Goal: Information Seeking & Learning: Check status

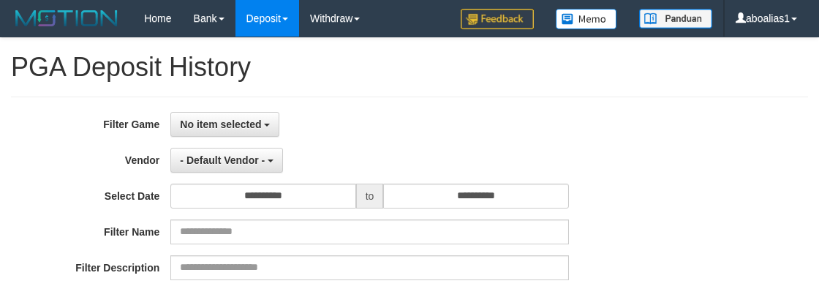
select select
select select "**"
click at [232, 124] on span "No item selected" at bounding box center [220, 124] width 81 height 12
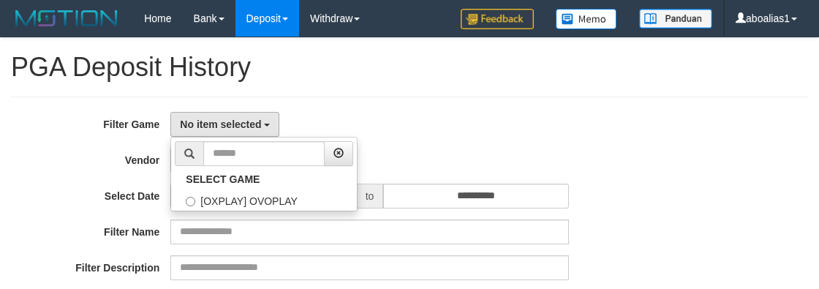
click at [241, 211] on ul "SELECT GAME [OXPLAY] OVOPLAY" at bounding box center [263, 174] width 187 height 75
click at [244, 205] on input "**********" at bounding box center [262, 196] width 185 height 25
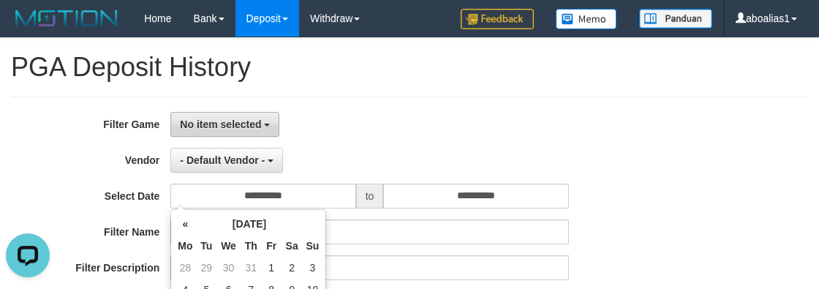
click at [227, 119] on span "No item selected" at bounding box center [220, 124] width 81 height 12
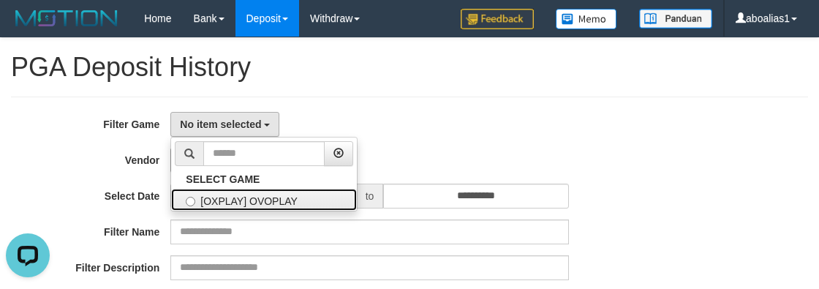
drag, startPoint x: 239, startPoint y: 196, endPoint x: 236, endPoint y: 169, distance: 27.2
click at [239, 196] on label "[OXPLAY] OVOPLAY" at bounding box center [264, 200] width 186 height 22
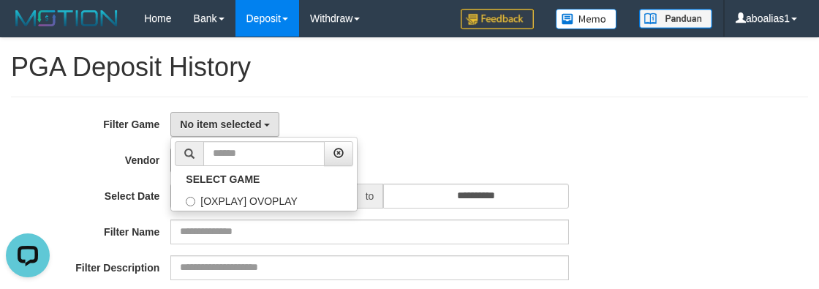
select select "****"
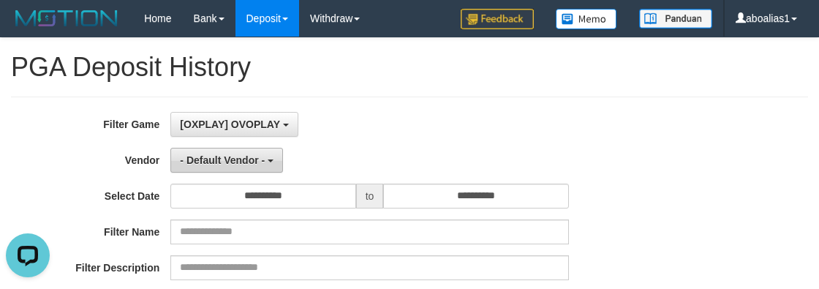
click at [234, 159] on span "- Default Vendor -" at bounding box center [222, 160] width 85 height 12
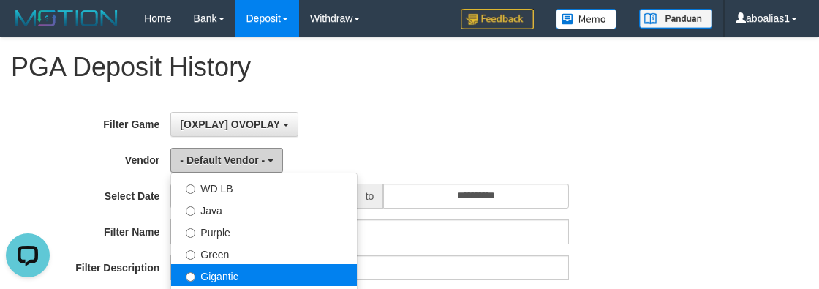
scroll to position [199, 0]
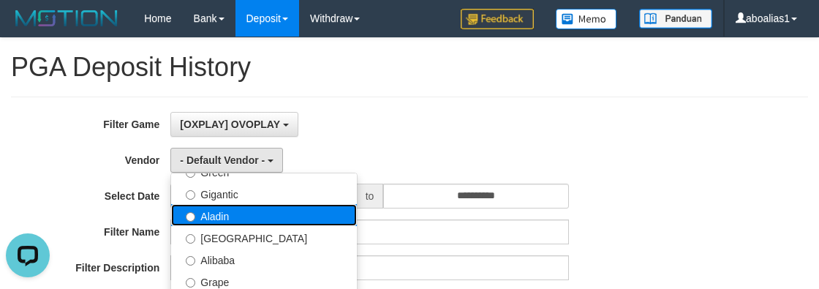
click at [254, 216] on label "Aladin" at bounding box center [264, 215] width 186 height 22
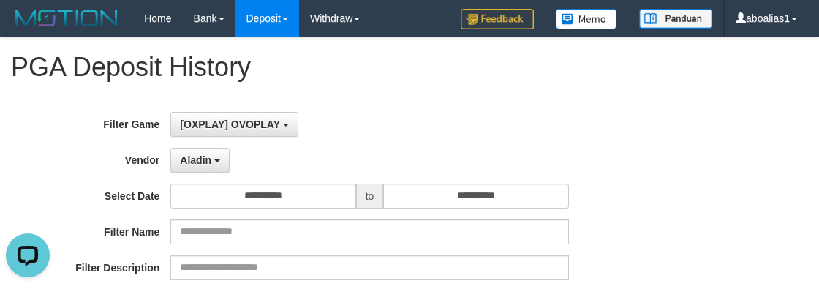
select select "**********"
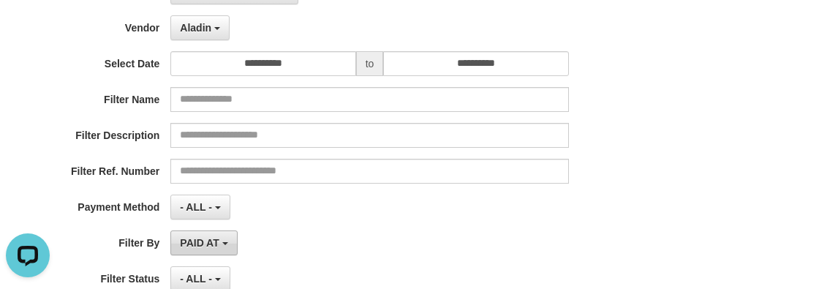
click at [206, 252] on button "PAID AT" at bounding box center [203, 242] width 67 height 25
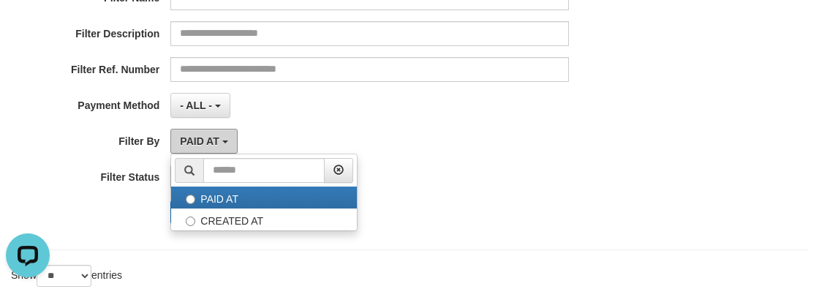
scroll to position [266, 0]
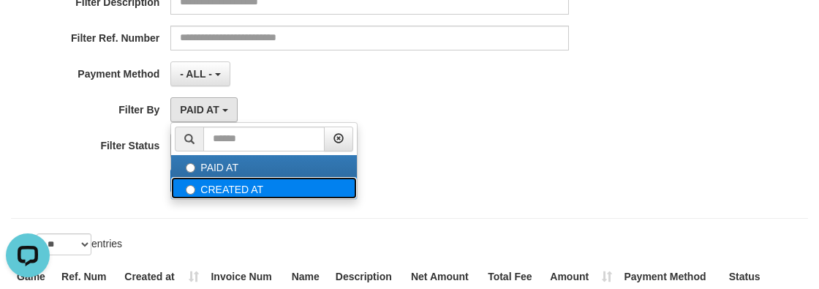
click at [219, 189] on label "CREATED AT" at bounding box center [264, 188] width 186 height 22
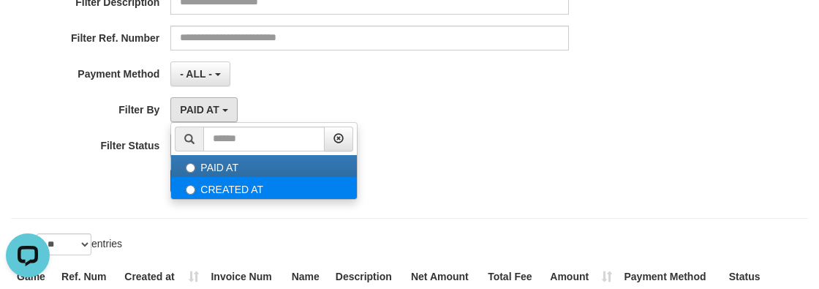
select select "*"
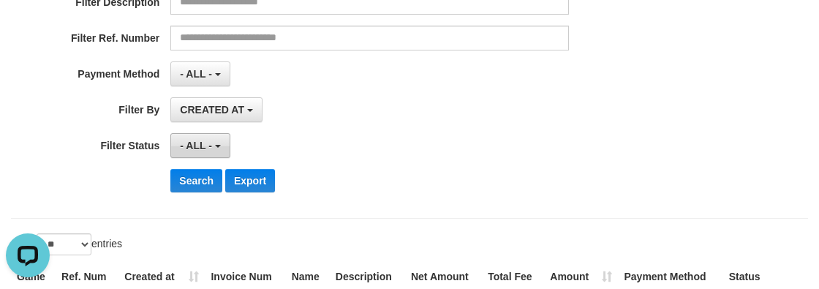
click at [189, 136] on button "- ALL -" at bounding box center [199, 145] width 59 height 25
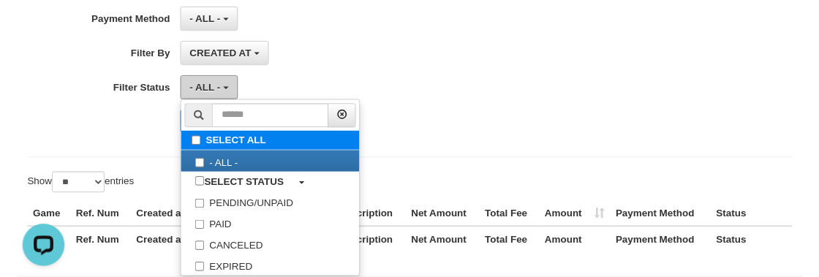
scroll to position [384, 0]
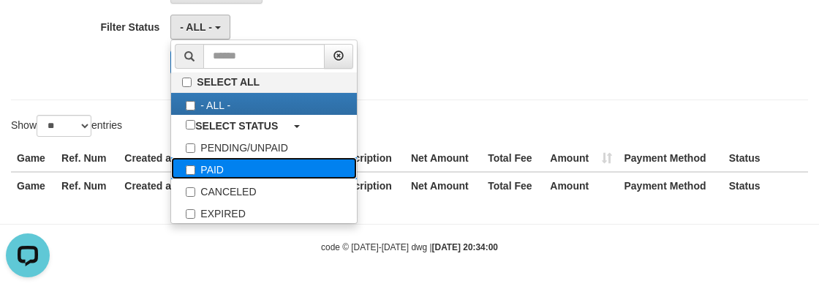
click at [211, 165] on label "PAID" at bounding box center [264, 168] width 186 height 22
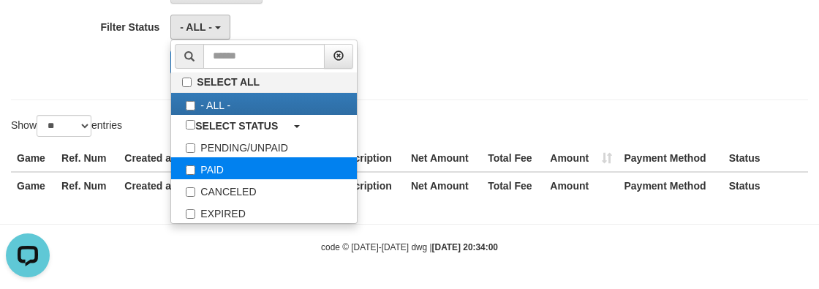
select select "*"
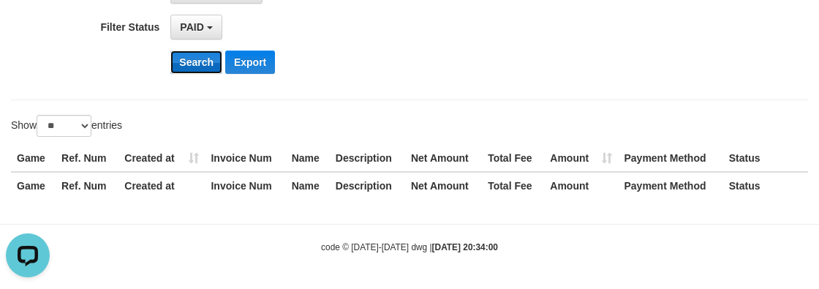
click at [196, 59] on button "Search" at bounding box center [196, 61] width 52 height 23
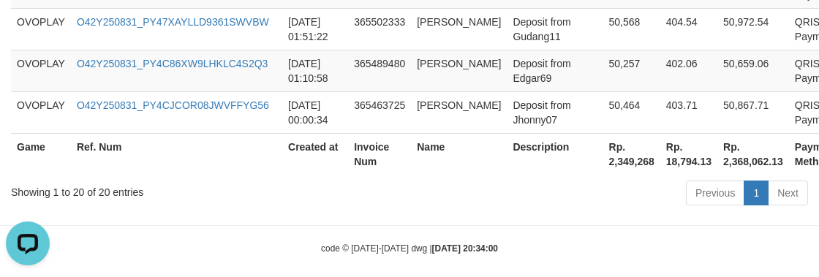
scroll to position [1283, 0]
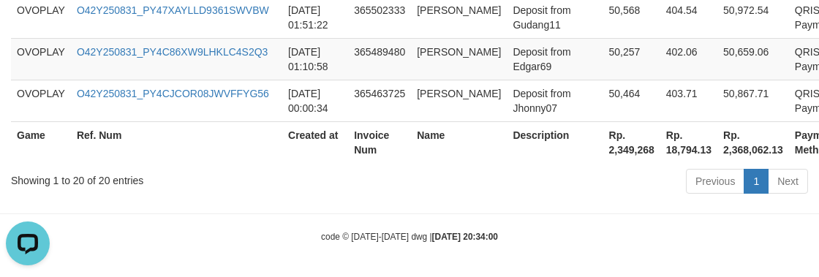
click at [626, 152] on th "Rp. 2,349,268" at bounding box center [631, 142] width 57 height 42
copy th "2,349,268"
drag, startPoint x: 448, startPoint y: 132, endPoint x: 405, endPoint y: 132, distance: 42.4
click at [447, 132] on th "Name" at bounding box center [459, 142] width 96 height 42
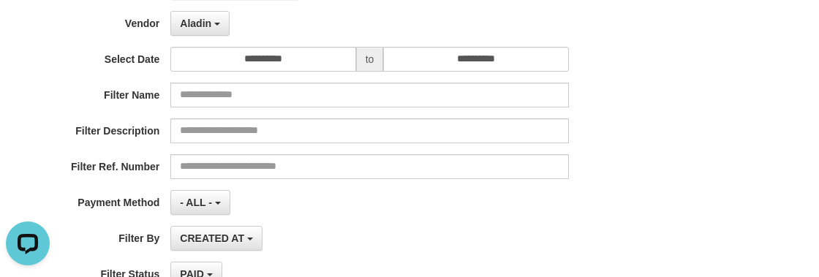
scroll to position [86, 0]
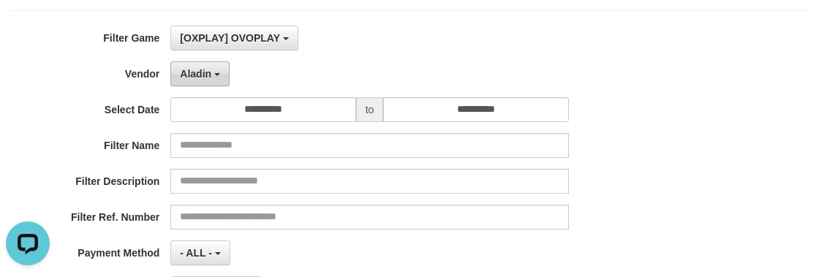
click at [213, 70] on button "Aladin" at bounding box center [199, 73] width 59 height 25
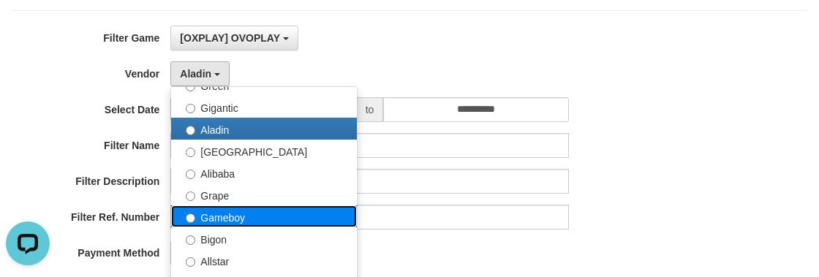
click at [255, 209] on label "Gameboy" at bounding box center [264, 217] width 186 height 22
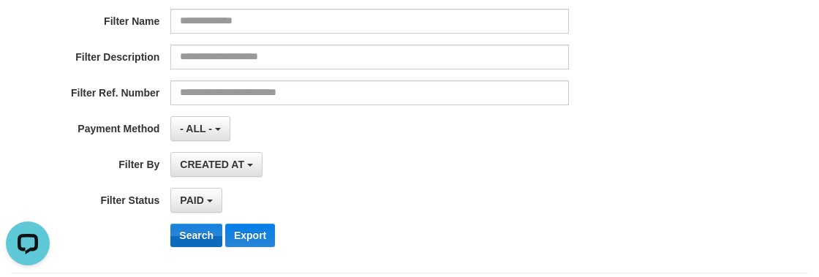
scroll to position [285, 0]
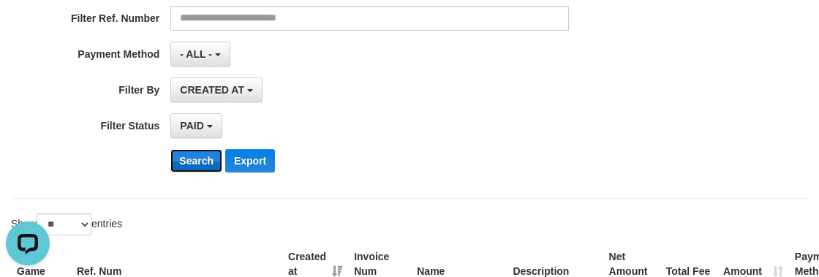
click at [195, 170] on button "Search" at bounding box center [196, 160] width 52 height 23
click at [199, 160] on button "Search" at bounding box center [196, 160] width 52 height 23
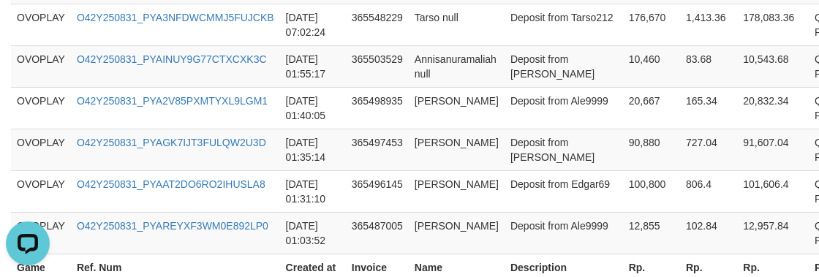
scroll to position [1483, 0]
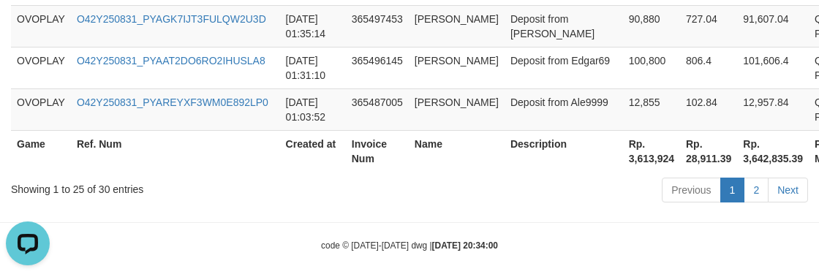
click at [623, 157] on th "Rp. 3,613,924" at bounding box center [651, 151] width 57 height 42
copy th "3,613,924"
click at [380, 145] on th "Invoice Num" at bounding box center [377, 151] width 63 height 42
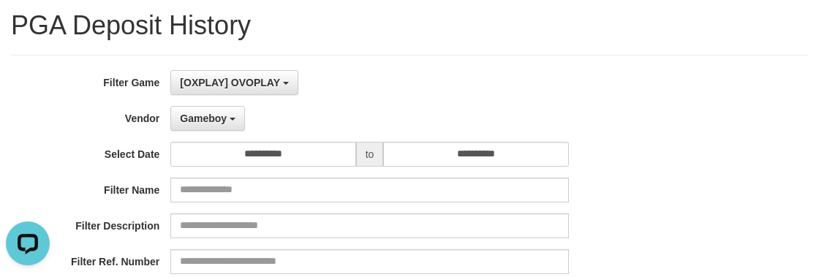
scroll to position [20, 0]
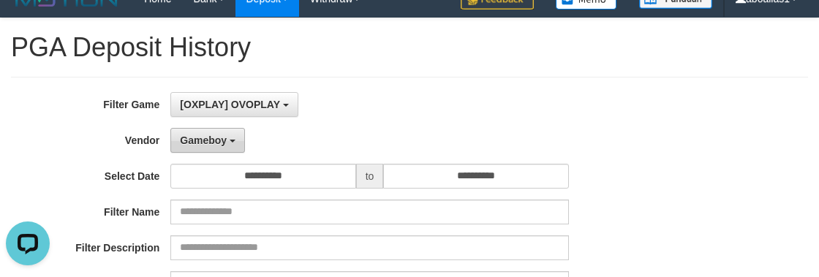
click at [189, 130] on button "Gameboy" at bounding box center [207, 140] width 75 height 25
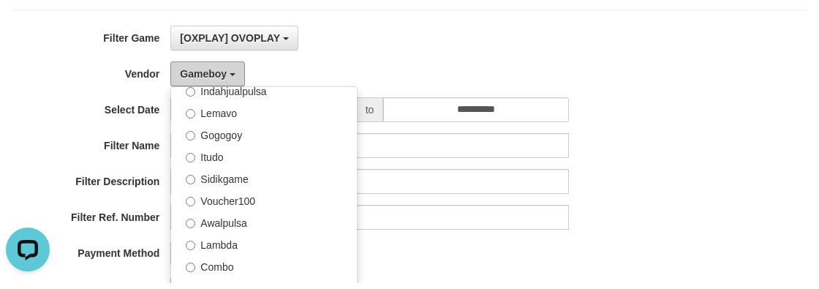
scroll to position [352, 0]
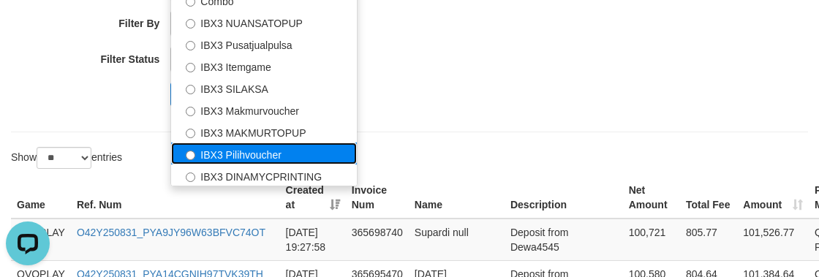
click at [274, 152] on label "IBX3 Pilihvoucher" at bounding box center [264, 154] width 186 height 22
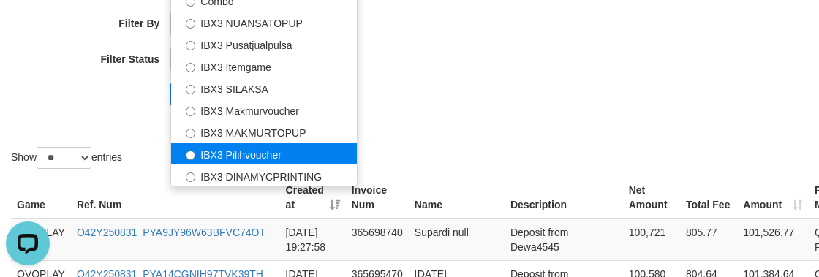
select select "**********"
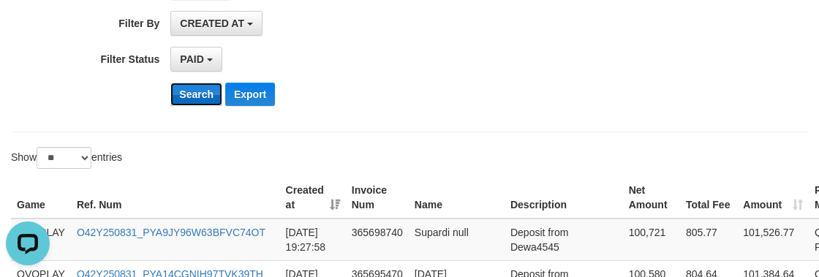
click at [193, 92] on button "Search" at bounding box center [196, 94] width 52 height 23
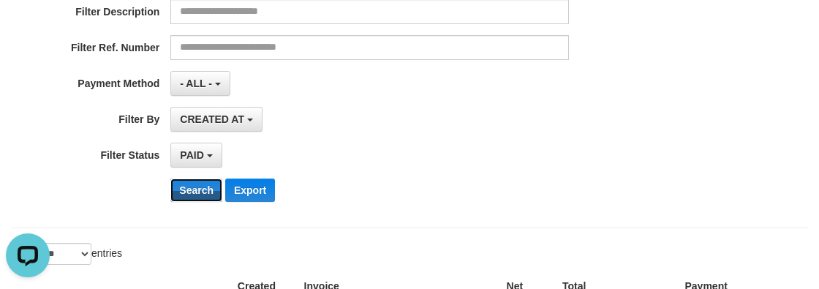
scroll to position [86, 0]
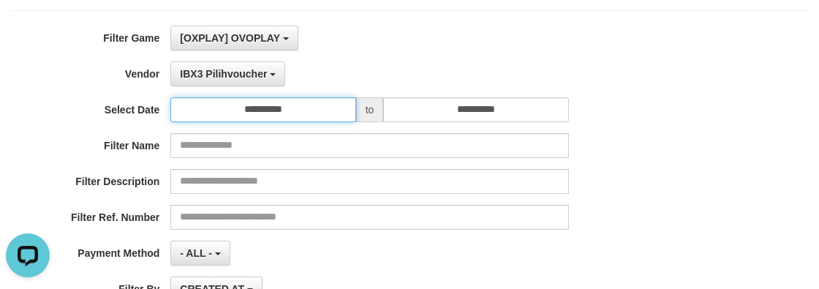
click at [310, 116] on input "**********" at bounding box center [262, 109] width 185 height 25
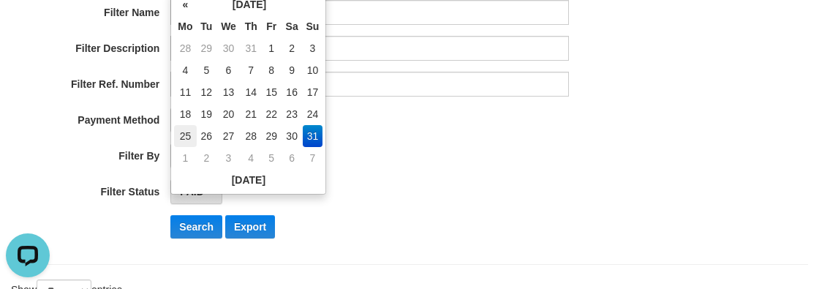
click at [182, 140] on td "25" at bounding box center [185, 136] width 22 height 22
type input "**********"
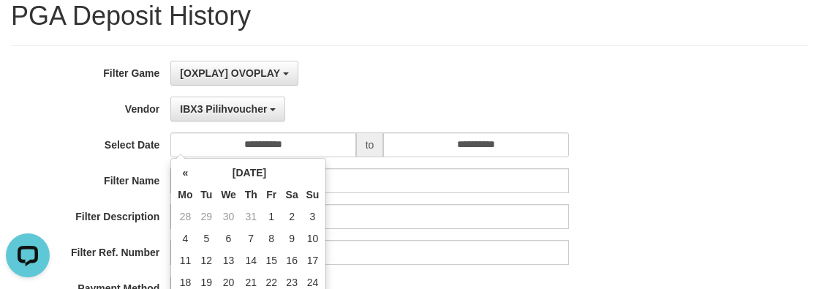
click at [429, 105] on div "IBX3 Pilihvoucher - Default Vendor - Lucy Luna Atlas WD LB Java Purple Green Gi…" at bounding box center [369, 109] width 398 height 25
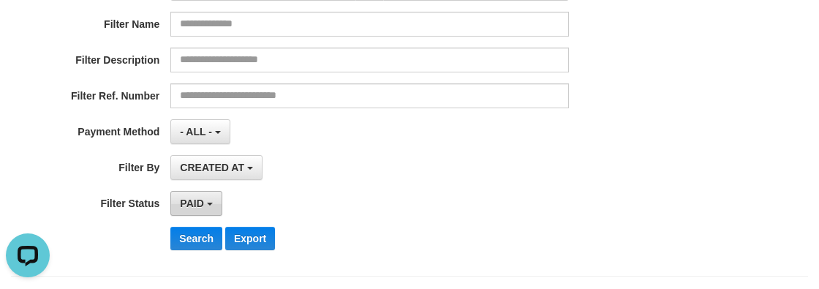
scroll to position [250, 0]
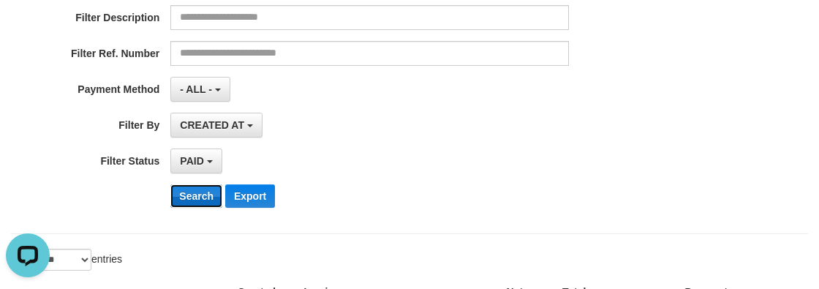
click at [189, 189] on button "Search" at bounding box center [196, 195] width 52 height 23
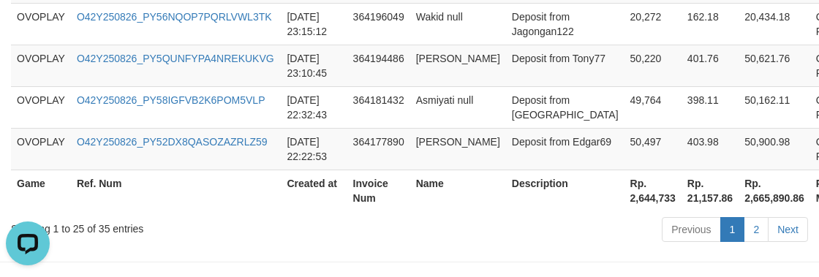
scroll to position [1491, 0]
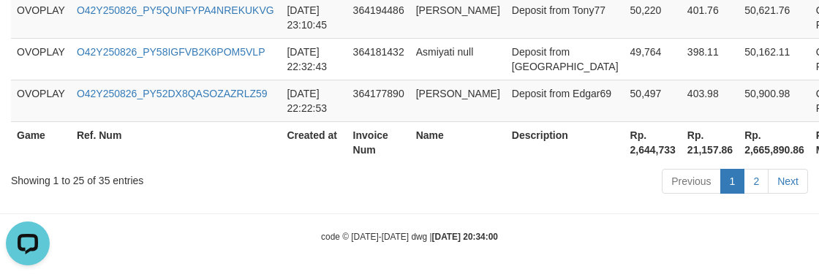
click at [625, 143] on th "Rp. 2,644,733" at bounding box center [653, 142] width 57 height 42
copy th "2,644,733"
click at [361, 146] on th "Invoice Num" at bounding box center [378, 142] width 63 height 42
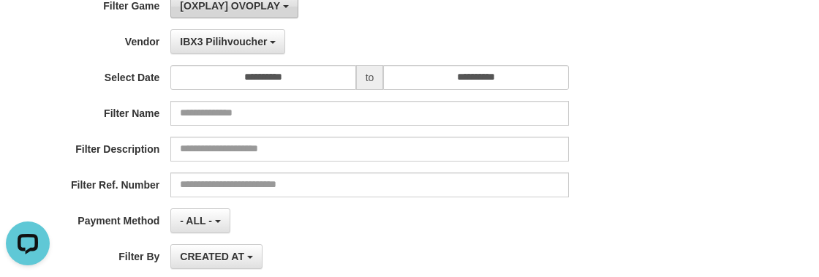
scroll to position [95, 0]
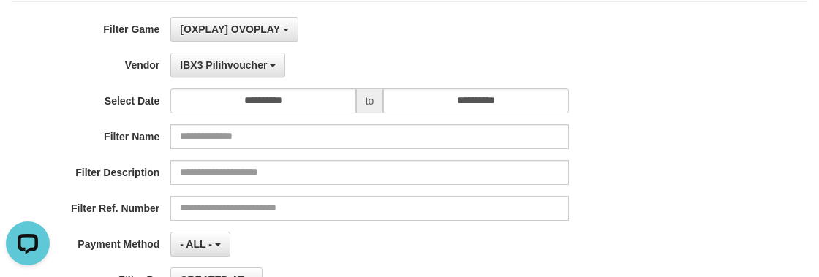
click at [239, 48] on div "**********" at bounding box center [341, 195] width 682 height 357
click at [253, 75] on div "**********" at bounding box center [341, 195] width 682 height 357
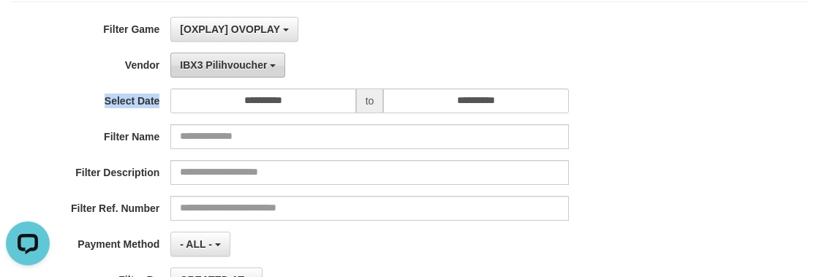
click at [258, 66] on span "IBX3 Pilihvoucher" at bounding box center [223, 65] width 87 height 12
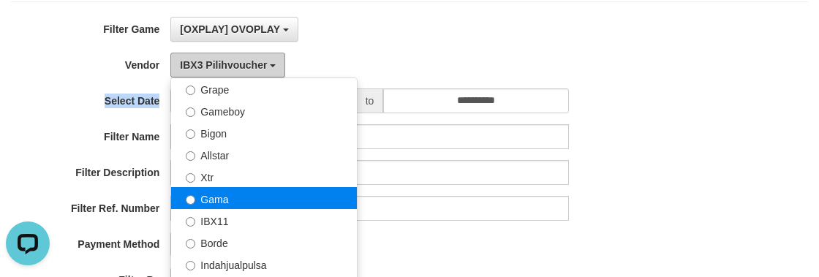
scroll to position [213, 0]
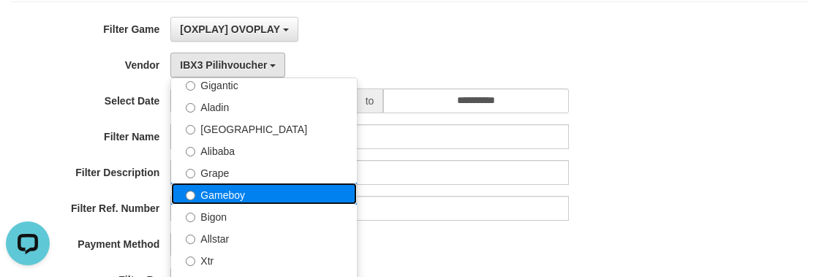
click at [232, 189] on label "Gameboy" at bounding box center [264, 194] width 186 height 22
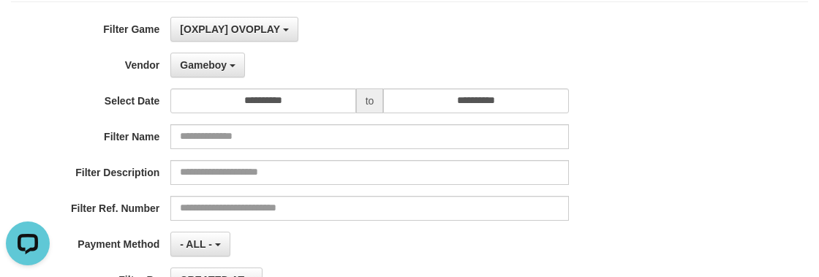
scroll to position [294, 0]
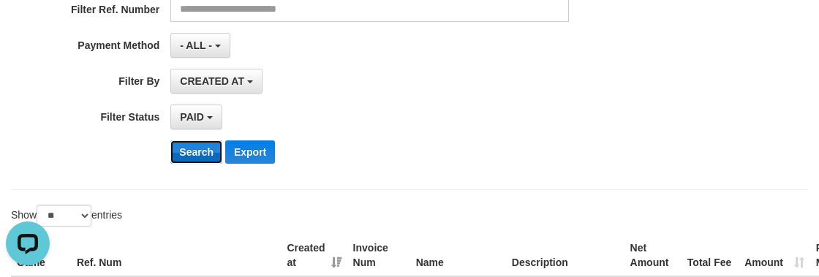
click at [186, 158] on button "Search" at bounding box center [196, 151] width 52 height 23
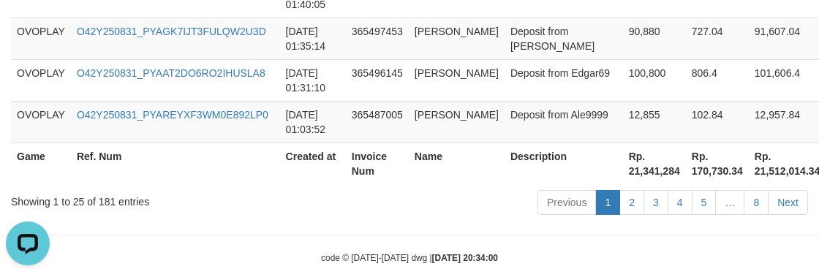
scroll to position [1491, 0]
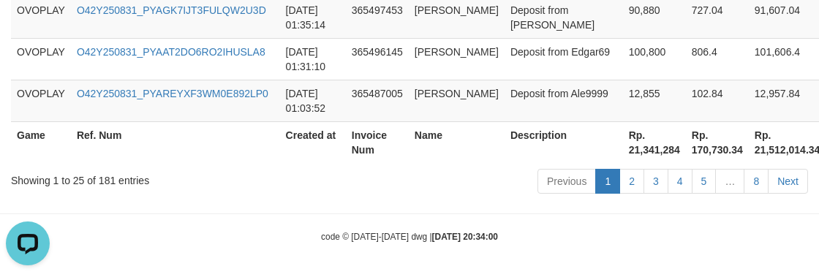
click at [623, 146] on th "Rp. 21,341,284" at bounding box center [654, 142] width 63 height 42
copy th "21,341,284"
click at [353, 168] on div "Previous 1 2 3 4 5 … 8 Next" at bounding box center [581, 183] width 456 height 31
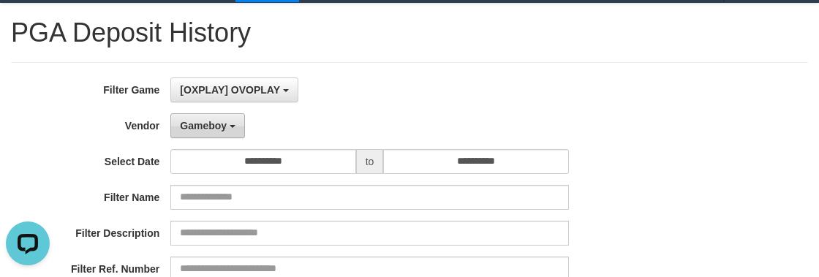
scroll to position [0, 0]
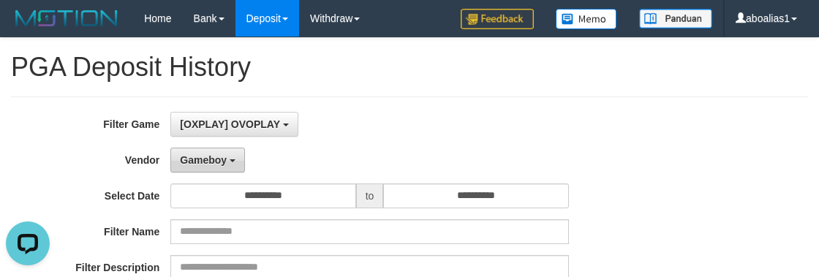
click at [211, 161] on span "Gameboy" at bounding box center [203, 160] width 47 height 12
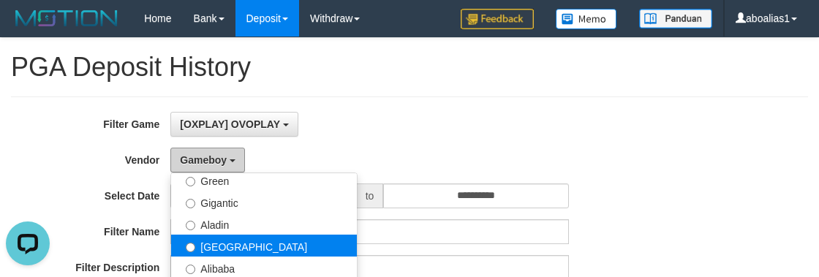
scroll to position [213, 0]
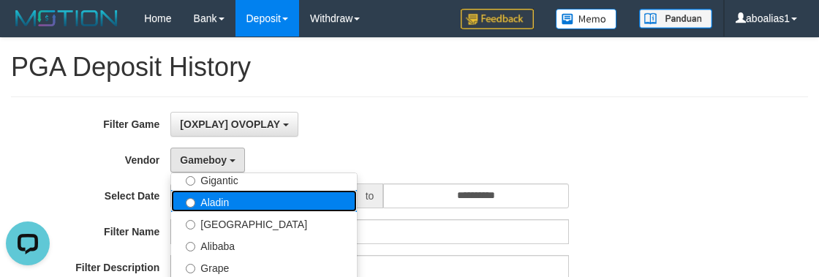
click at [241, 206] on label "Aladin" at bounding box center [264, 201] width 186 height 22
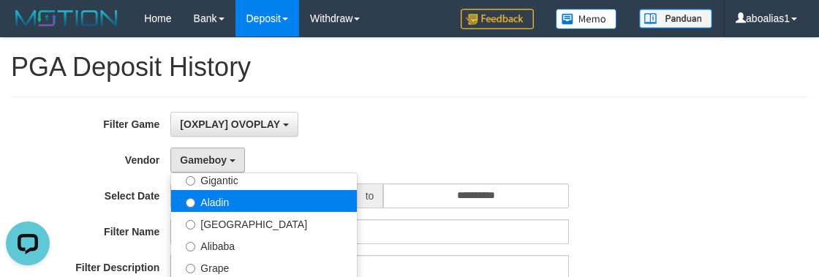
select select "**********"
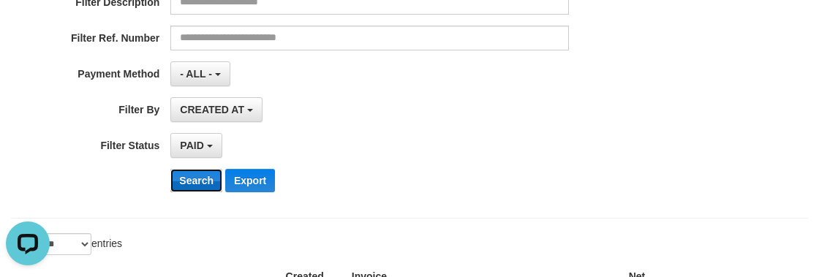
click at [183, 177] on button "Search" at bounding box center [196, 180] width 52 height 23
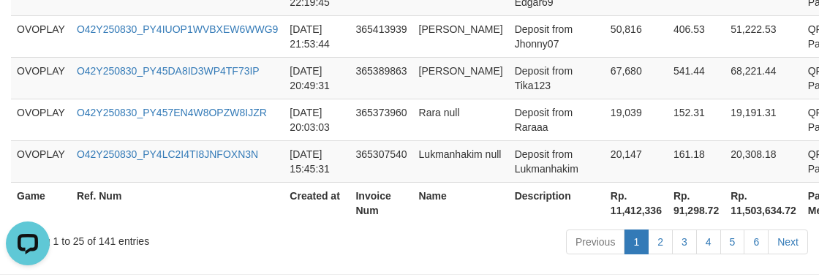
scroll to position [1491, 0]
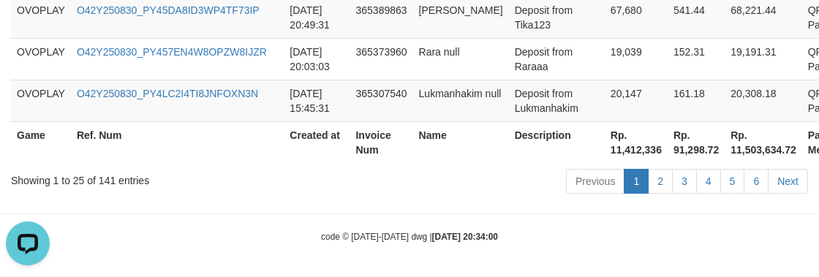
click at [612, 157] on th "Rp. 11,412,336" at bounding box center [636, 142] width 63 height 42
copy th "11,412,336"
click at [393, 157] on th "Invoice Num" at bounding box center [381, 142] width 63 height 42
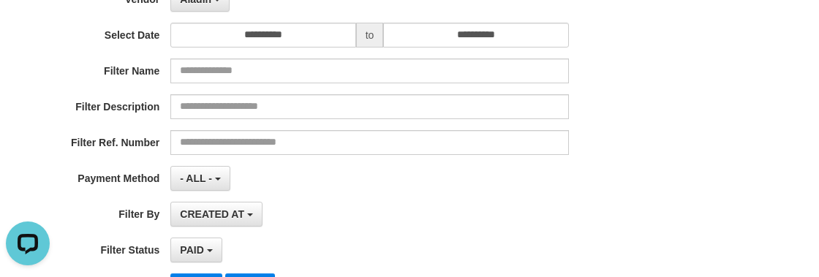
scroll to position [0, 0]
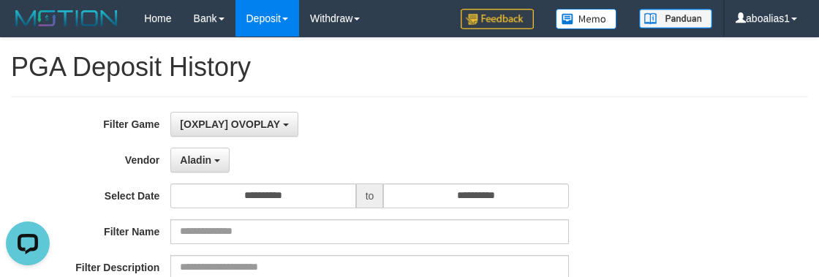
click at [331, 157] on div "Aladin - Default Vendor - Lucy Luna Atlas WD LB Java Purple Green Gigantic Alad…" at bounding box center [369, 160] width 398 height 25
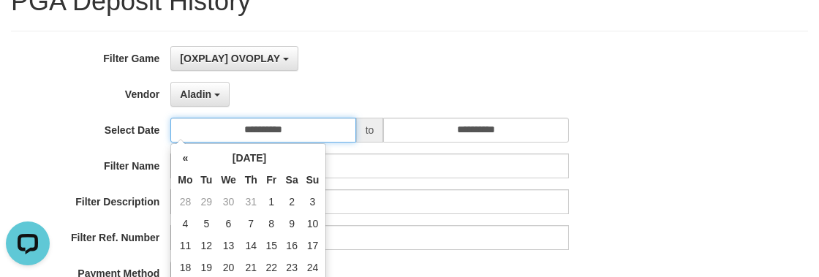
click at [319, 134] on input "**********" at bounding box center [262, 130] width 185 height 25
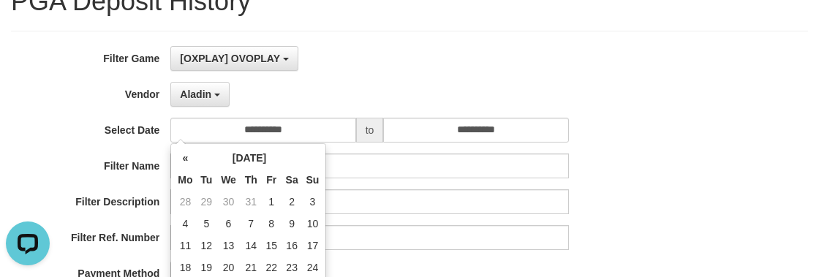
click at [426, 92] on div "Aladin - Default Vendor - Lucy Luna Atlas WD LB Java Purple Green Gigantic Alad…" at bounding box center [369, 94] width 398 height 25
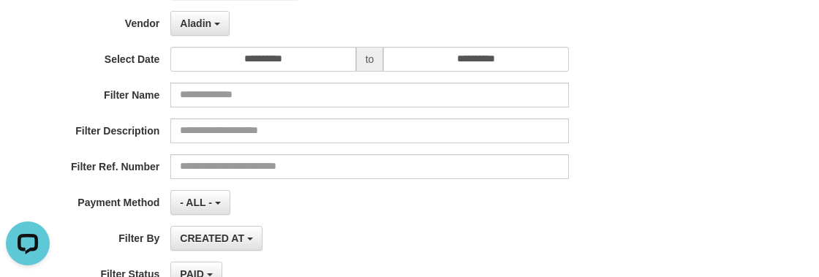
scroll to position [266, 0]
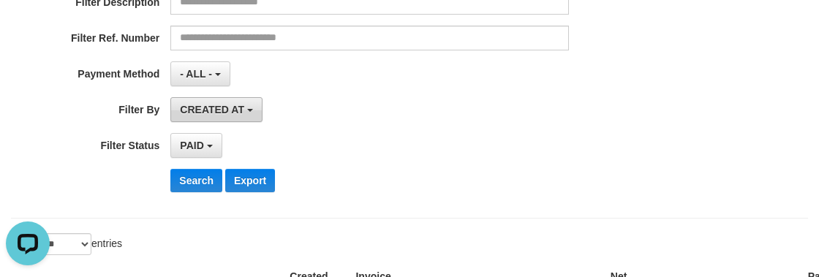
click at [222, 101] on button "CREATED AT" at bounding box center [216, 109] width 92 height 25
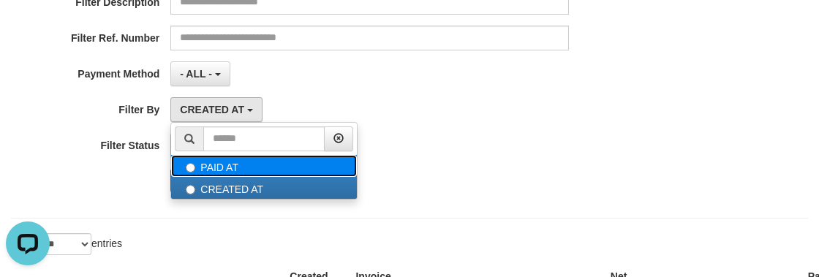
click at [210, 161] on label "PAID AT" at bounding box center [264, 166] width 186 height 22
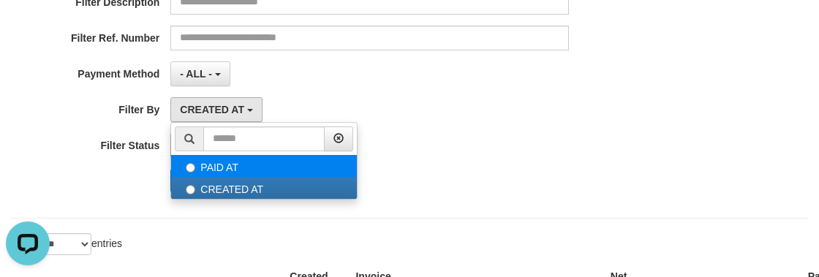
select select "*"
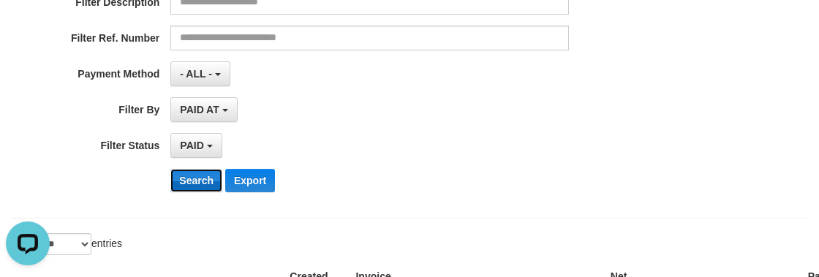
click at [188, 182] on button "Search" at bounding box center [196, 180] width 52 height 23
click at [195, 178] on button "Search" at bounding box center [196, 180] width 52 height 23
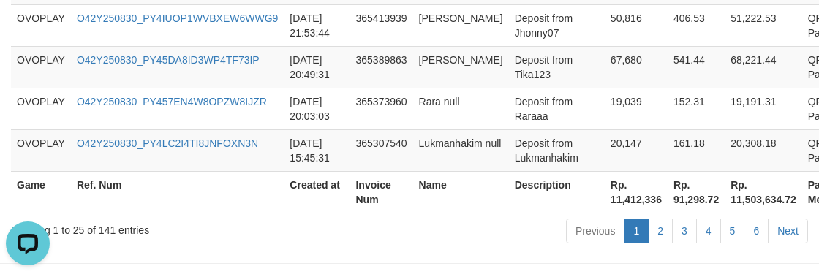
scroll to position [1491, 0]
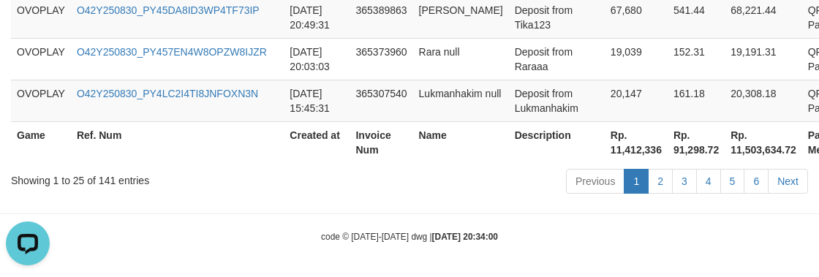
click at [639, 146] on th "Rp. 11,412,336" at bounding box center [636, 142] width 63 height 42
click at [636, 146] on th "Rp. 11,412,336" at bounding box center [636, 142] width 63 height 42
click at [622, 146] on th "Rp. 11,412,336" at bounding box center [636, 142] width 63 height 42
copy th "11,412,336"
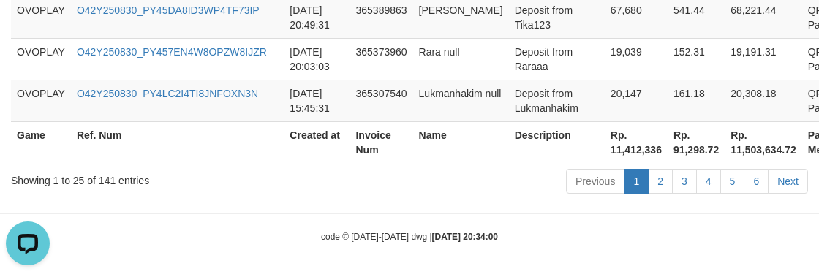
click at [312, 168] on div "Showing 1 to 25 of 141 entries" at bounding box center [171, 178] width 320 height 20
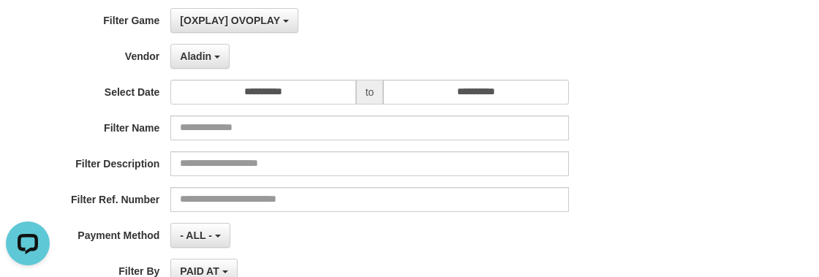
scroll to position [95, 0]
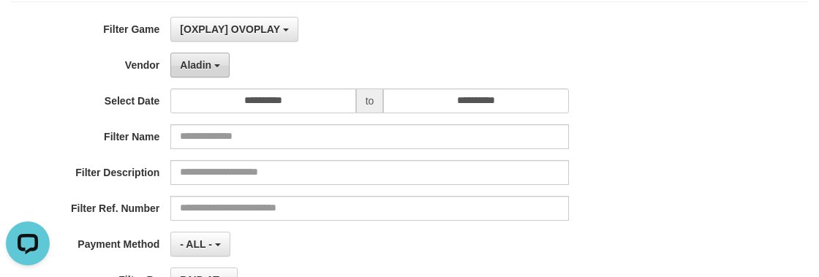
click at [206, 53] on button "Aladin" at bounding box center [199, 65] width 59 height 25
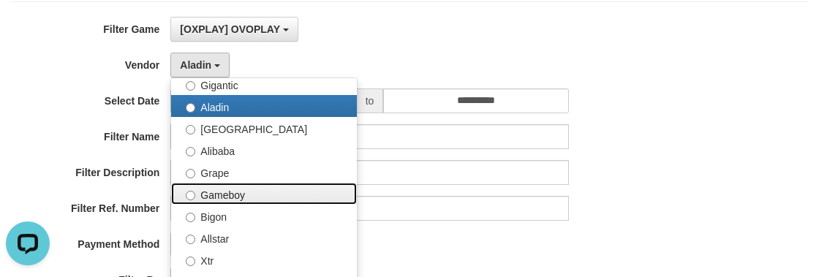
click at [246, 195] on label "Gameboy" at bounding box center [264, 194] width 186 height 22
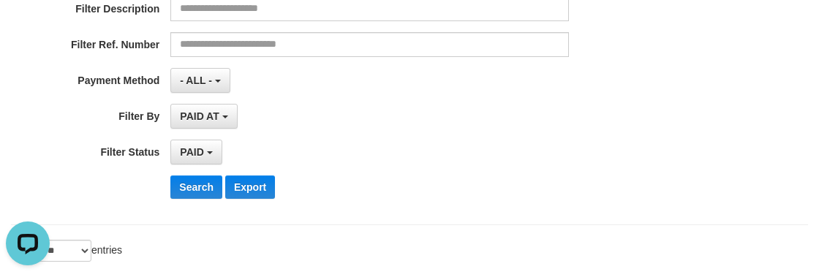
scroll to position [361, 0]
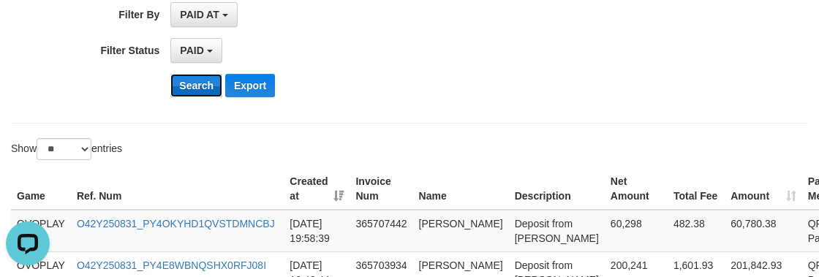
click at [192, 83] on button "Search" at bounding box center [196, 85] width 52 height 23
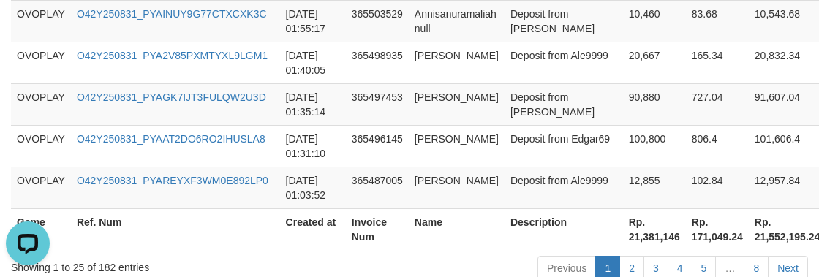
scroll to position [1491, 0]
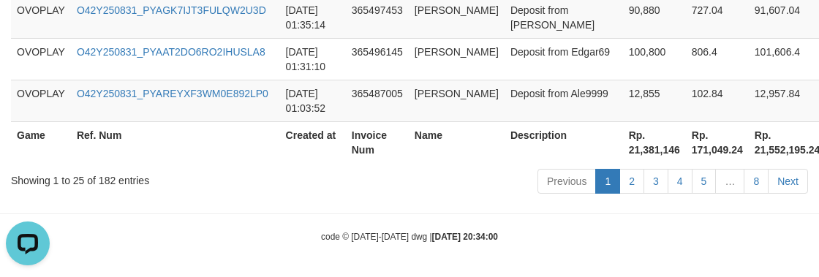
click at [623, 146] on th "Rp. 21,381,146" at bounding box center [654, 142] width 63 height 42
copy th "21,381,146"
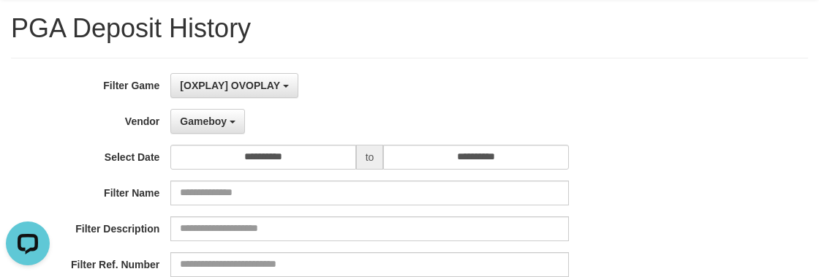
scroll to position [29, 0]
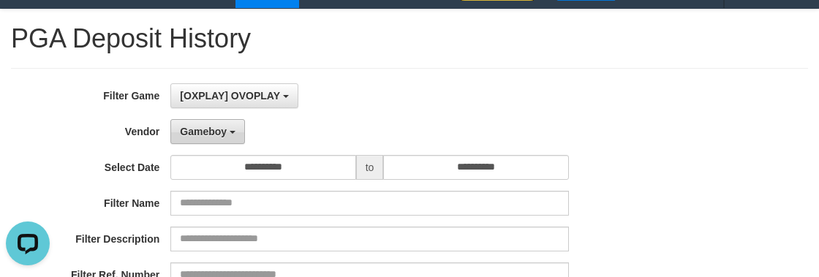
click at [220, 132] on span "Gameboy" at bounding box center [203, 132] width 47 height 12
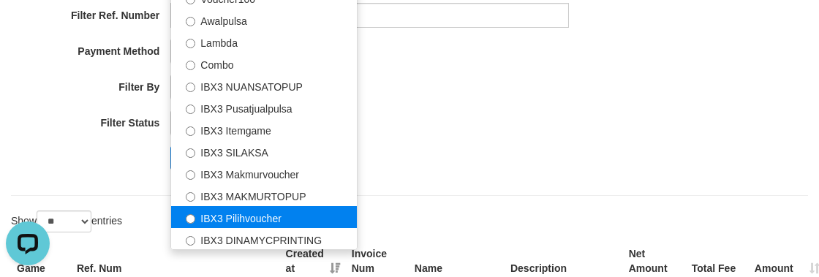
scroll to position [361, 0]
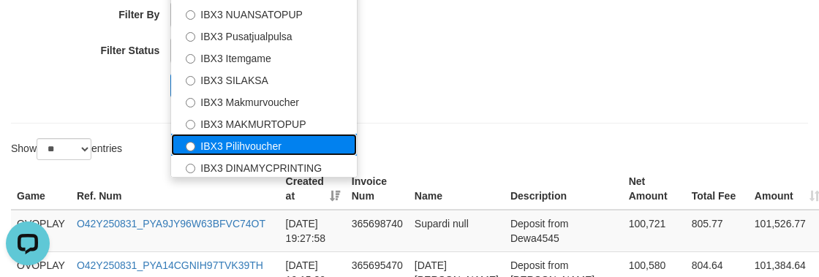
click at [279, 142] on label "IBX3 Pilihvoucher" at bounding box center [264, 145] width 186 height 22
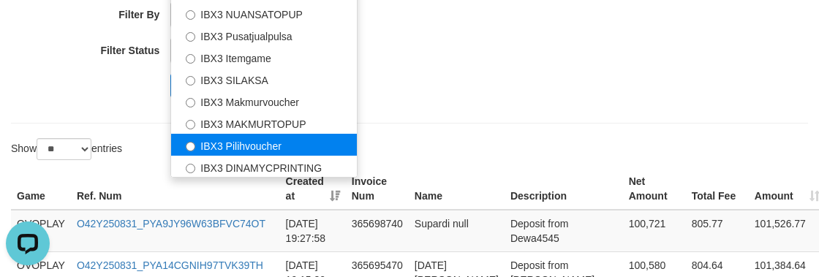
select select "**********"
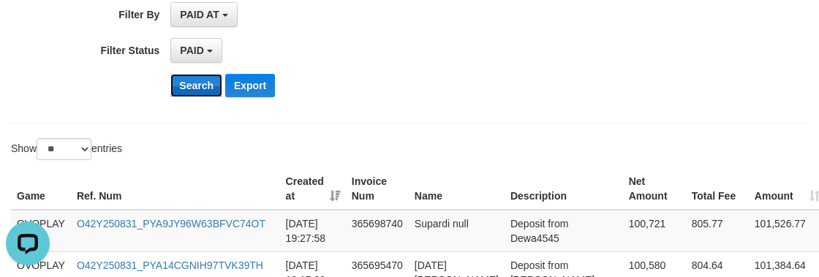
click at [194, 82] on button "Search" at bounding box center [196, 85] width 52 height 23
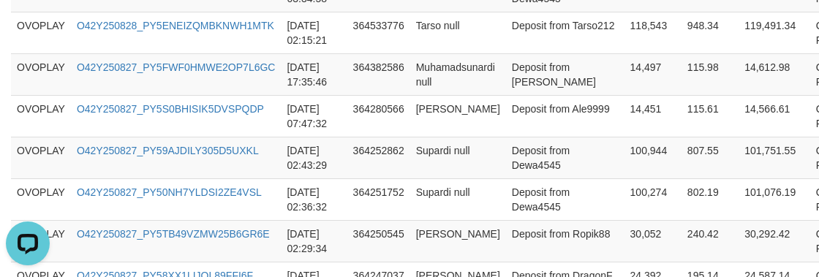
scroll to position [1425, 0]
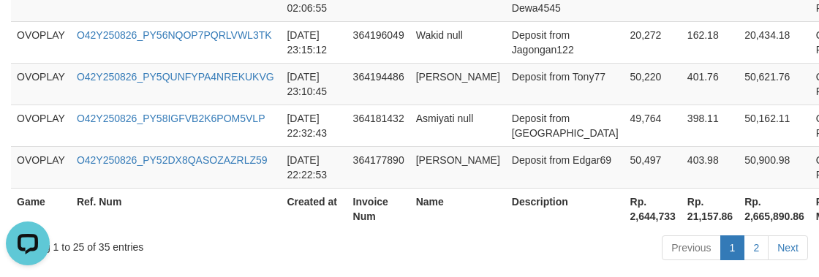
click at [625, 212] on th "Rp. 2,644,733" at bounding box center [653, 209] width 57 height 42
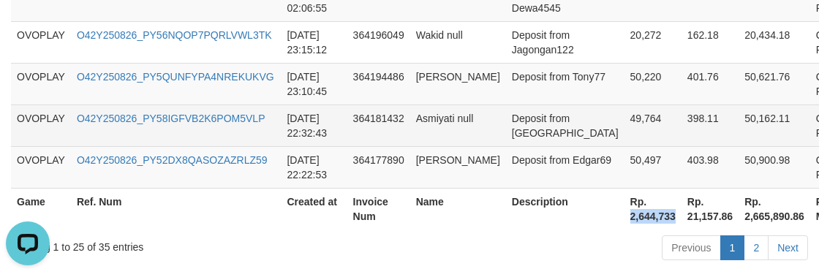
copy th "2,644,733"
